Goal: Task Accomplishment & Management: Manage account settings

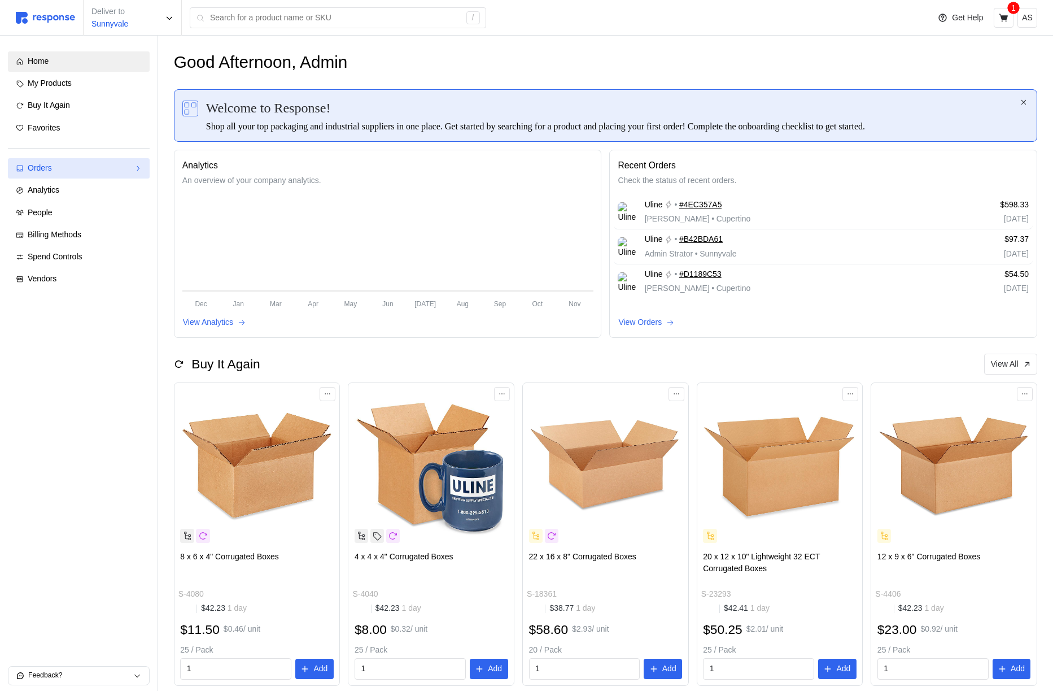
click at [88, 164] on div "Orders" at bounding box center [79, 168] width 102 height 12
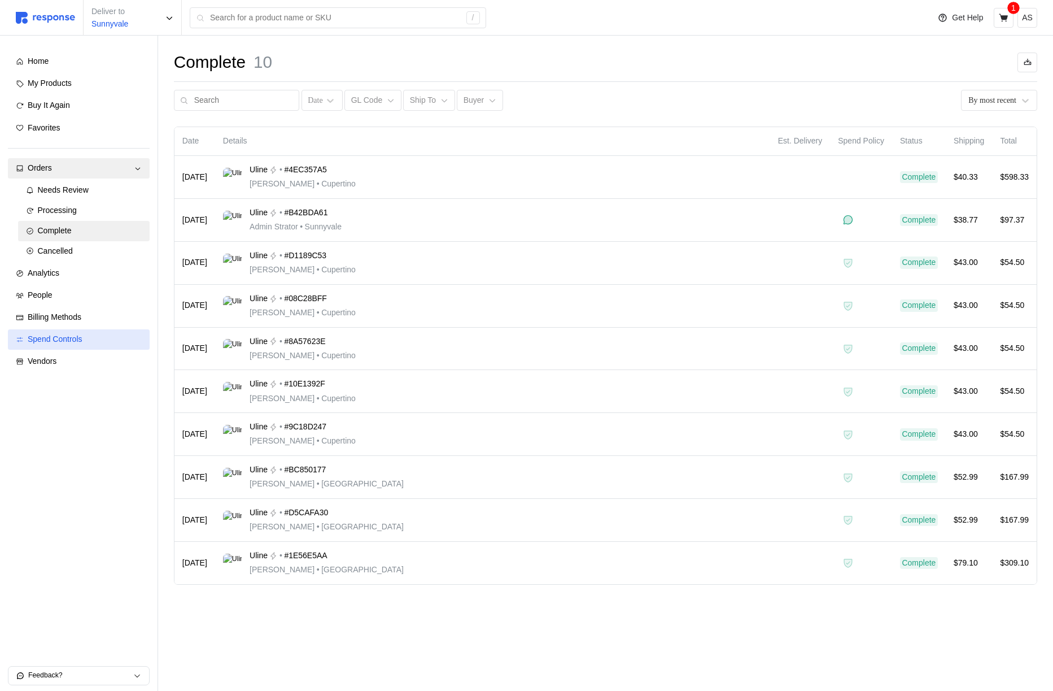
click at [81, 334] on span "Spend Controls" at bounding box center [55, 338] width 55 height 9
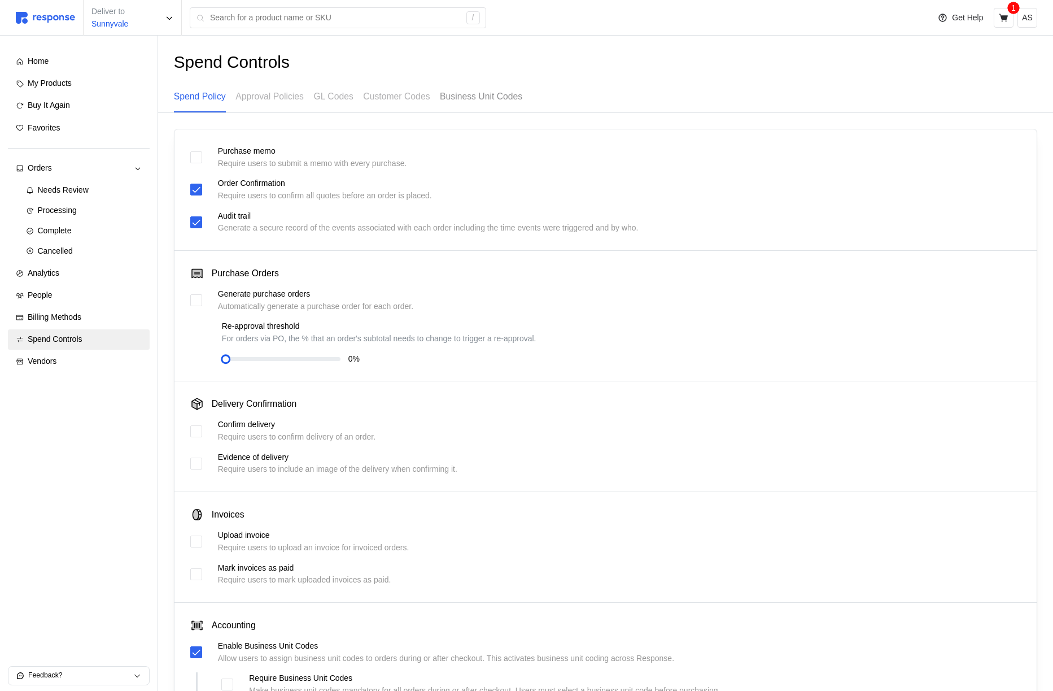
click at [477, 98] on p "Business Unit Codes" at bounding box center [481, 96] width 82 height 14
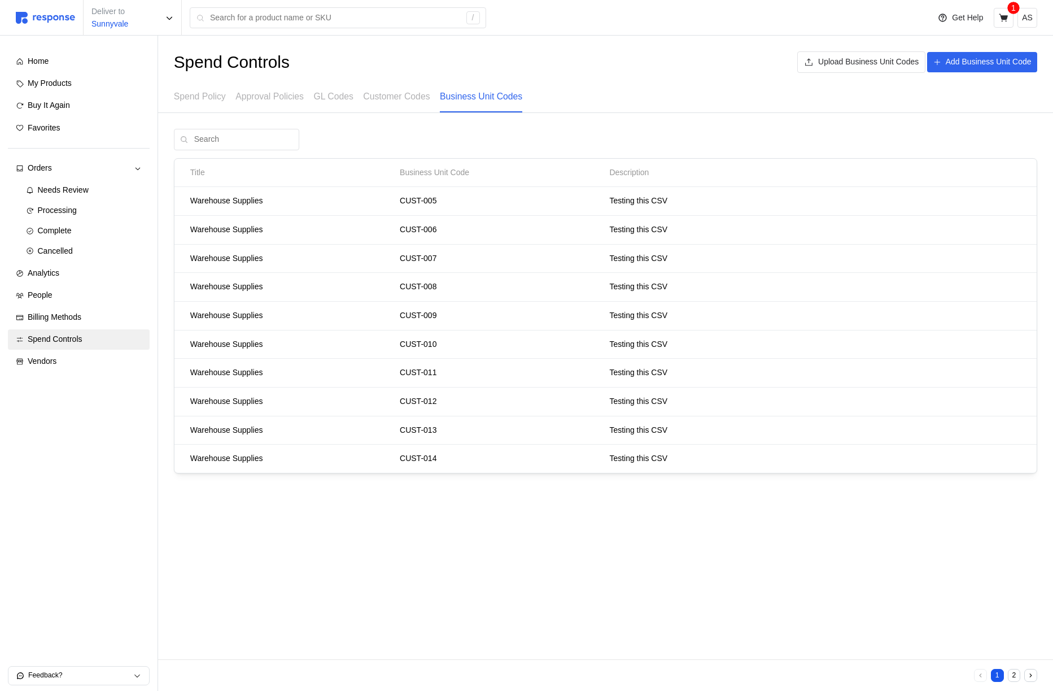
click at [1012, 679] on button "2" at bounding box center [1014, 675] width 13 height 13
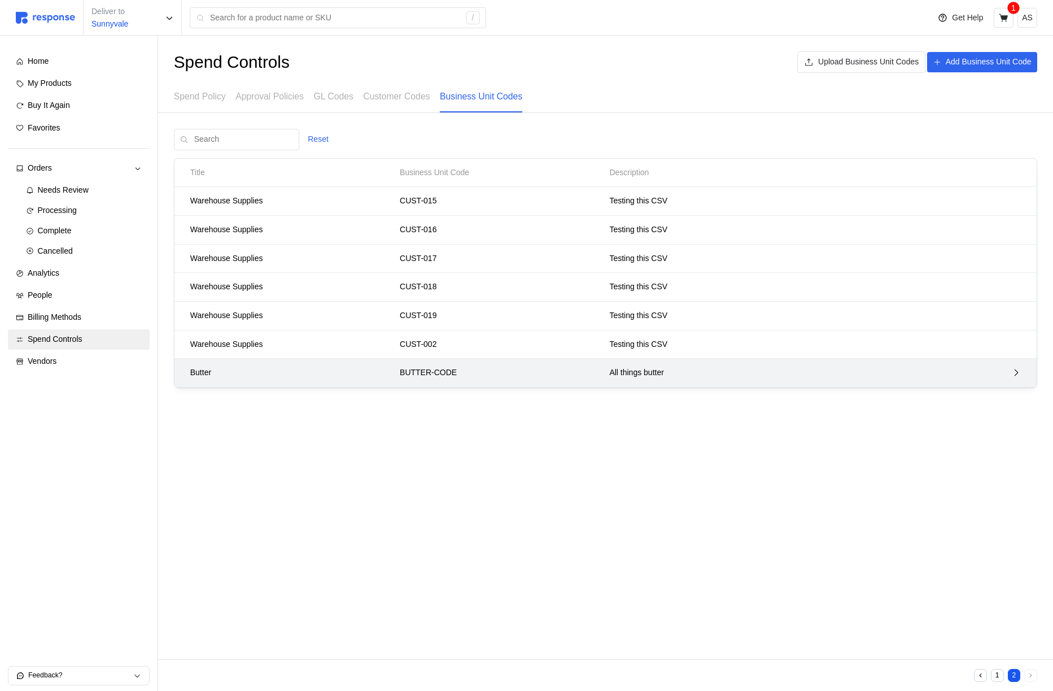
click at [548, 375] on p "BUTTER-CODE" at bounding box center [501, 372] width 202 height 12
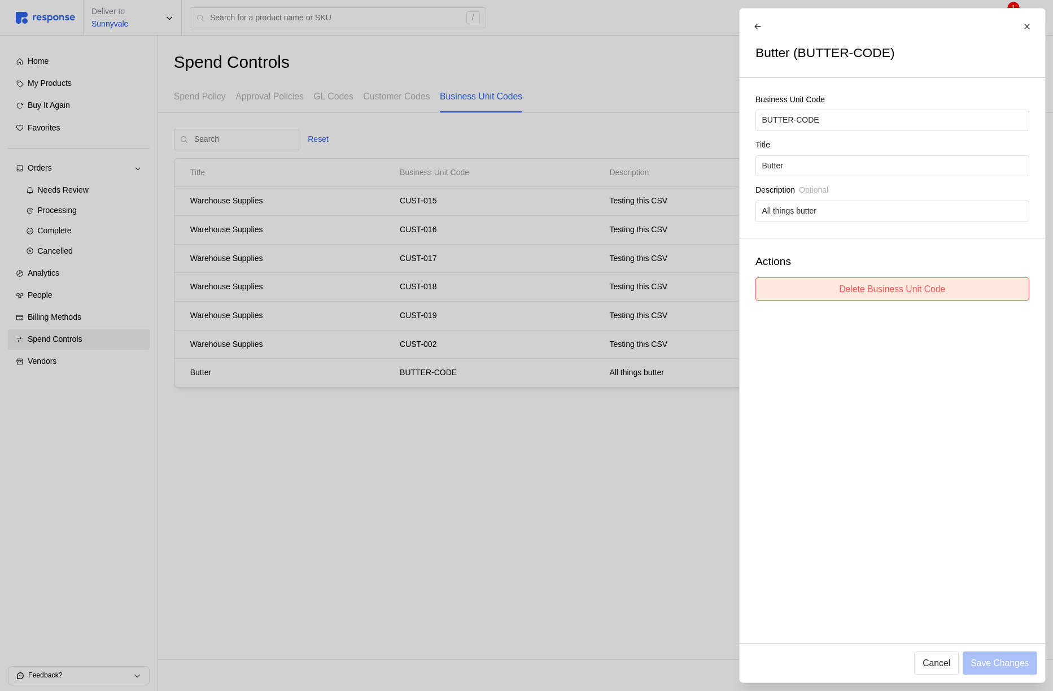
click at [889, 279] on button "Delete Business Unit Code" at bounding box center [892, 288] width 274 height 23
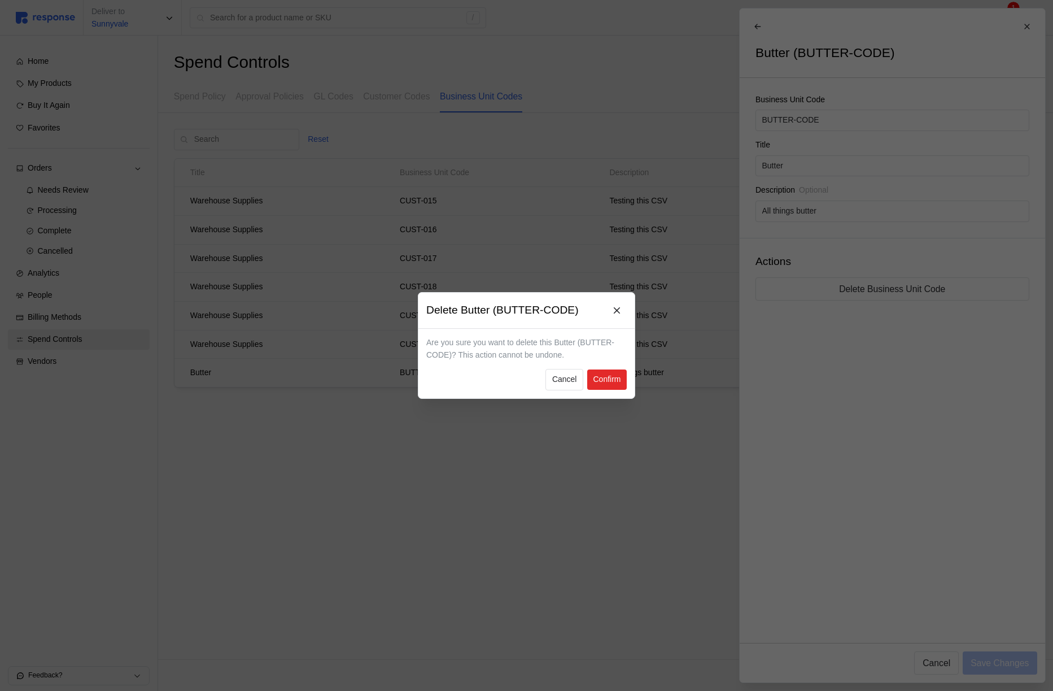
click at [607, 375] on p "Confirm" at bounding box center [607, 379] width 28 height 12
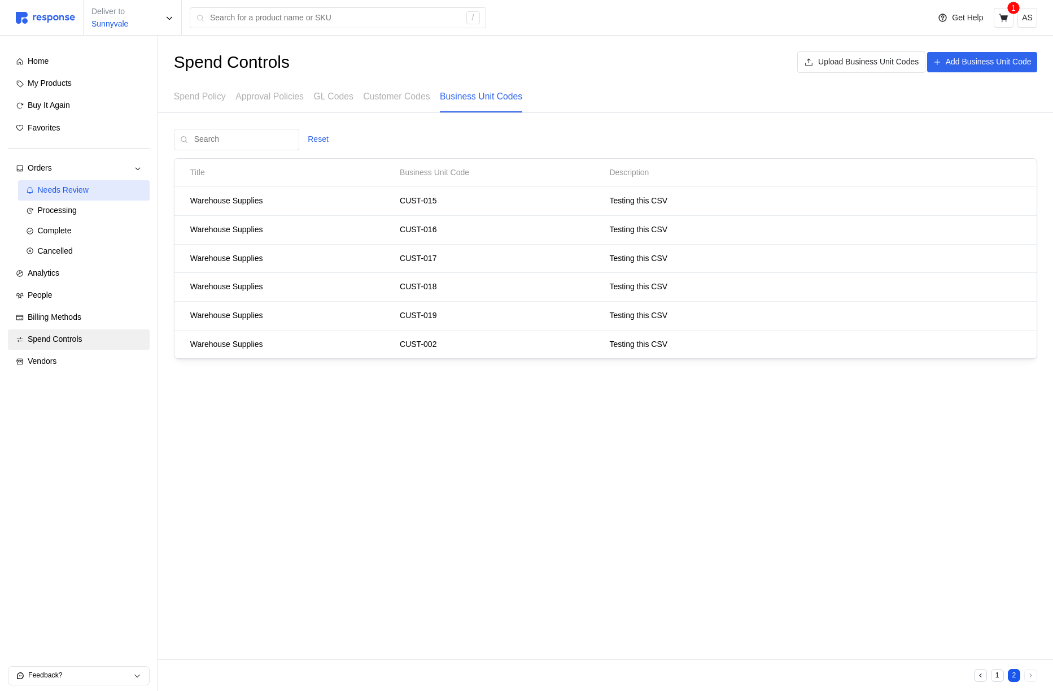
click at [90, 190] on div "Needs Review" at bounding box center [90, 190] width 104 height 12
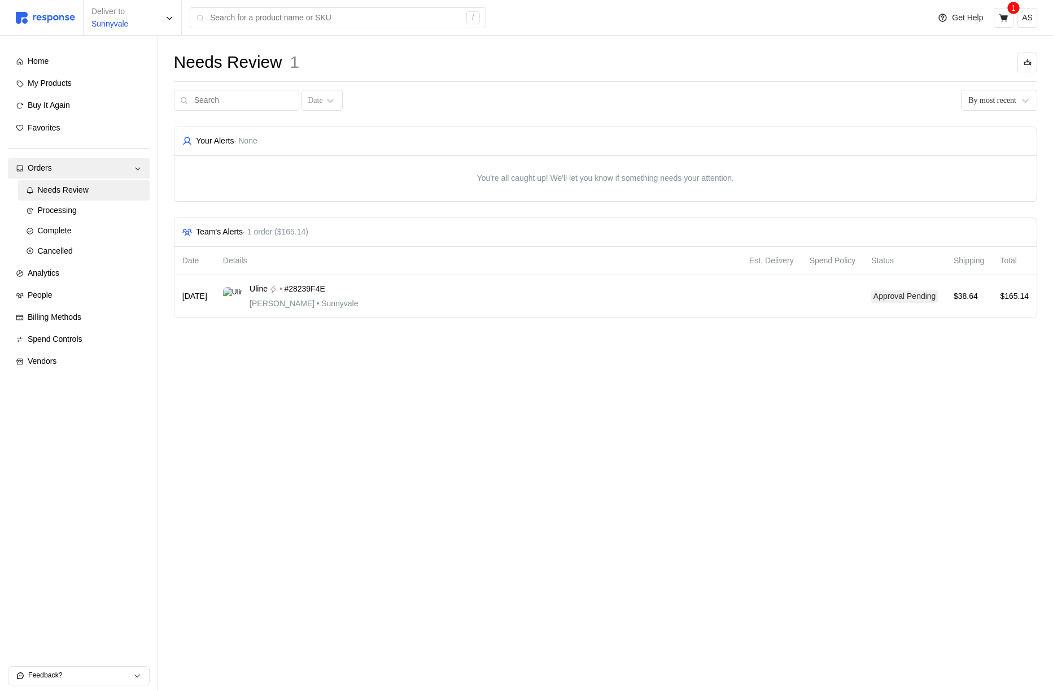
click at [449, 242] on div "Team's Alerts · 1 order ($165.14)" at bounding box center [605, 232] width 862 height 28
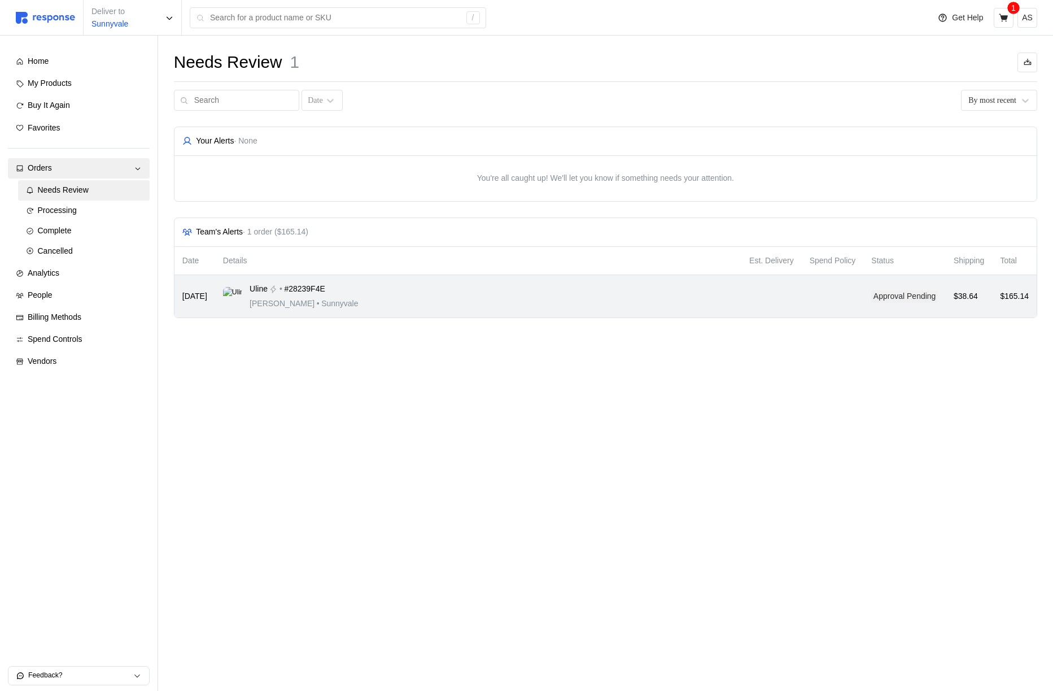
click at [517, 307] on div "Uline • #28239F4E [PERSON_NAME] • [GEOGRAPHIC_DATA]" at bounding box center [478, 296] width 510 height 27
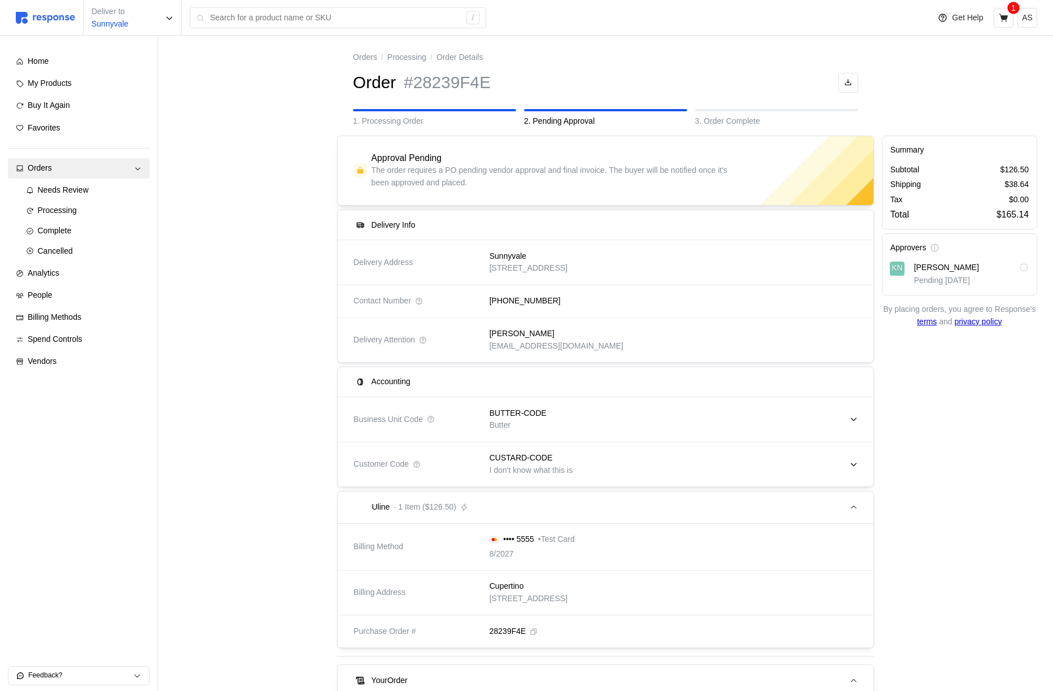
click at [645, 418] on div "BUTTER-CODE Butter" at bounding box center [670, 419] width 376 height 40
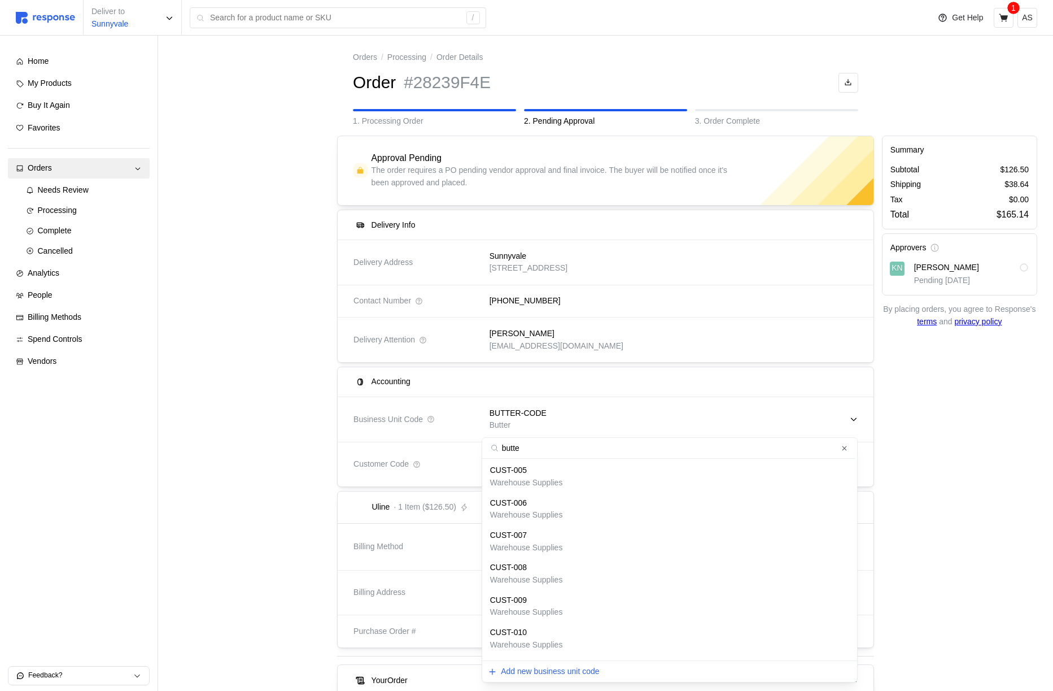
type input "butter"
click at [298, 445] on div at bounding box center [251, 526] width 163 height 788
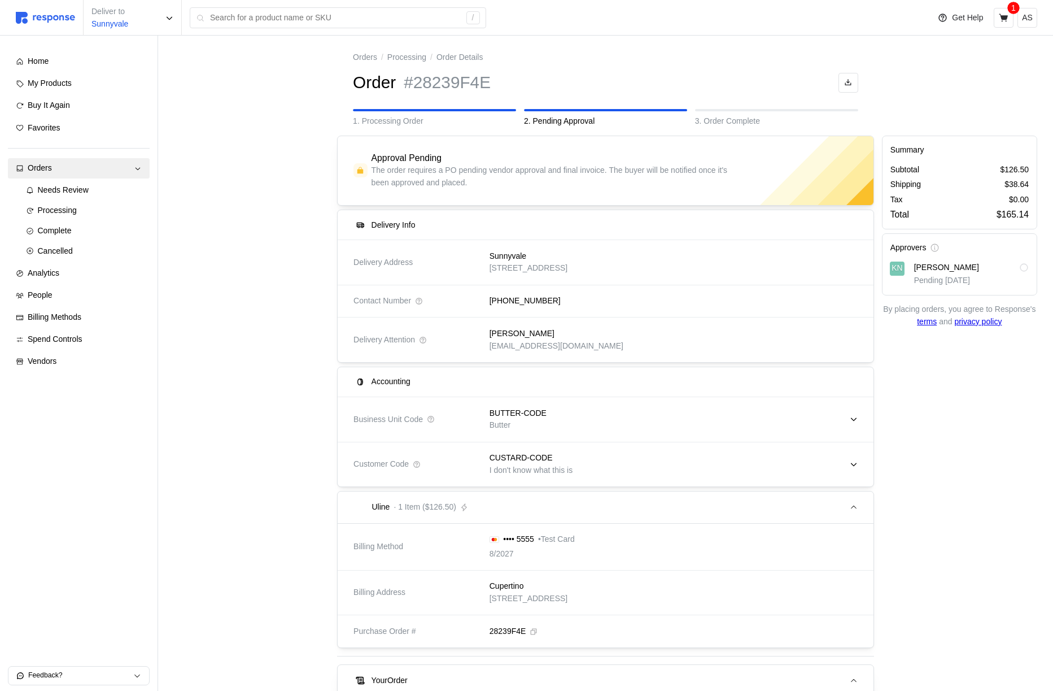
click at [570, 408] on div "BUTTER-CODE Butter" at bounding box center [670, 419] width 376 height 40
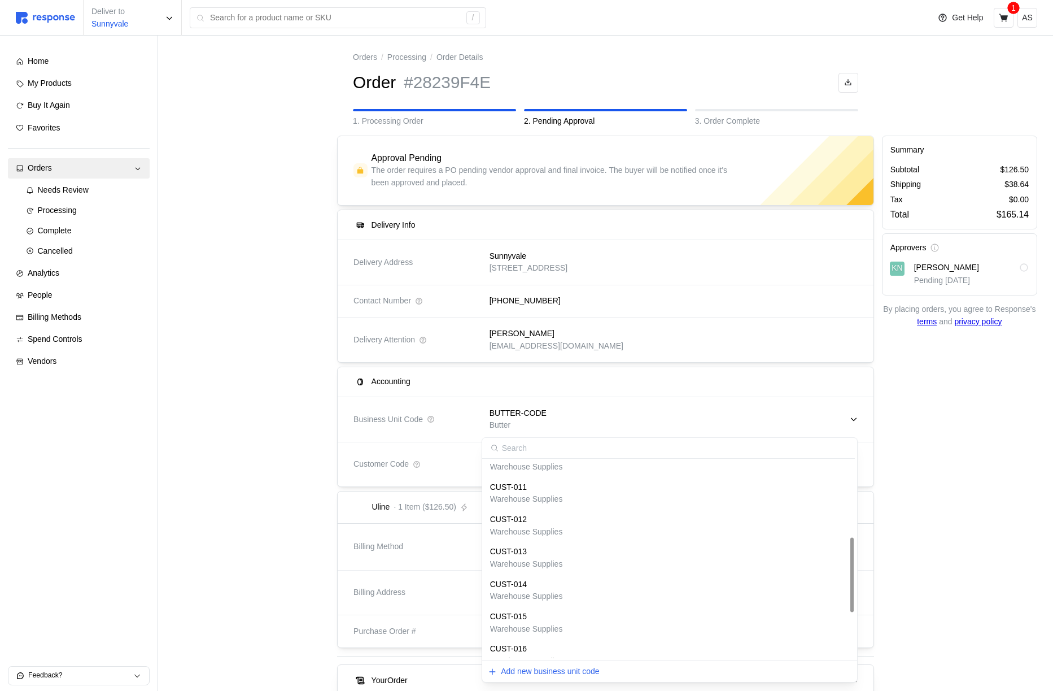
scroll to position [321, 0]
type input "Butt"
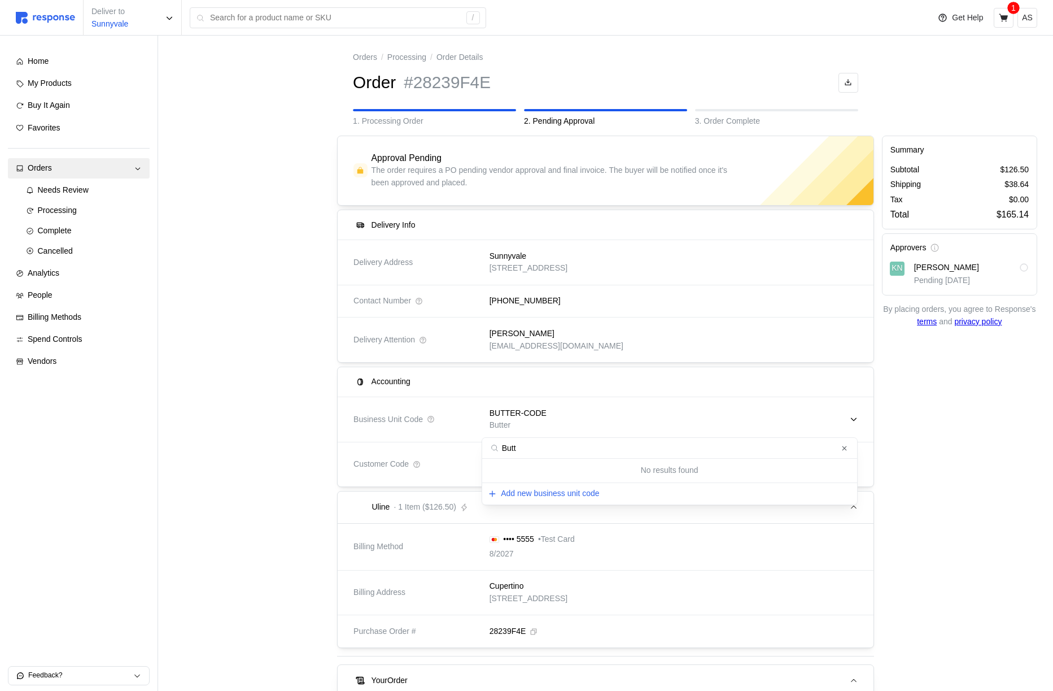
click at [932, 437] on div "Summary Subtotal $126.50 Shipping $38.64 Tax $0.00 Total $165.14 Approvers KN […" at bounding box center [959, 526] width 163 height 788
click at [1018, 25] on button "AS" at bounding box center [1027, 18] width 20 height 20
click at [975, 71] on button "Logout" at bounding box center [988, 65] width 90 height 20
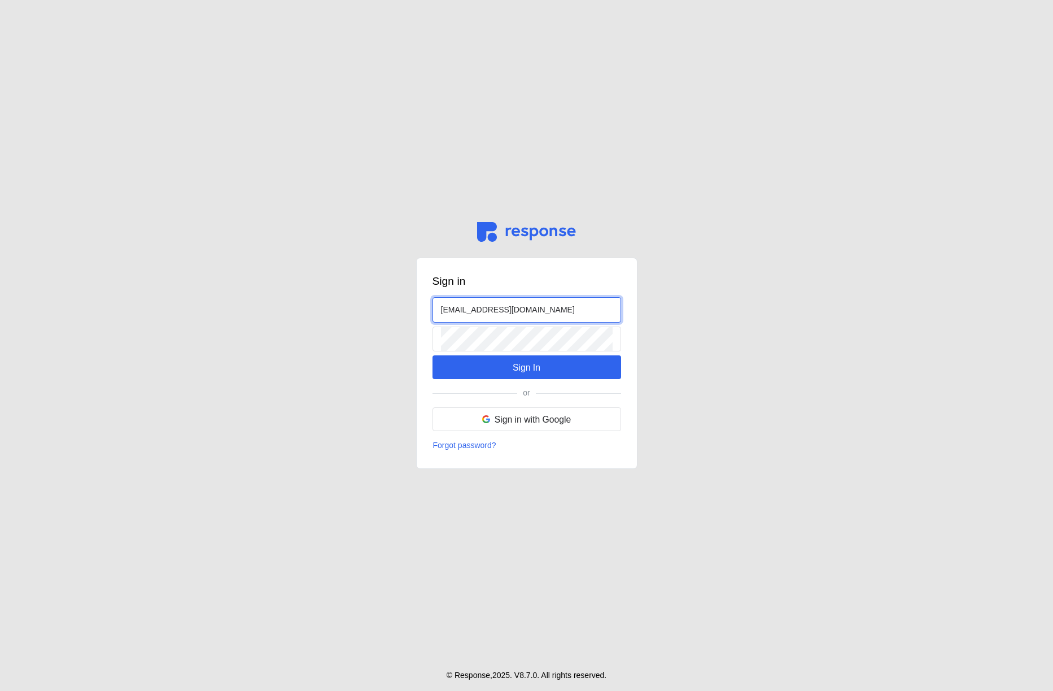
click at [451, 311] on input "[EMAIL_ADDRESS][DOMAIN_NAME]" at bounding box center [527, 310] width 172 height 24
type input "[EMAIL_ADDRESS][DOMAIN_NAME]"
